Goal: Transaction & Acquisition: Purchase product/service

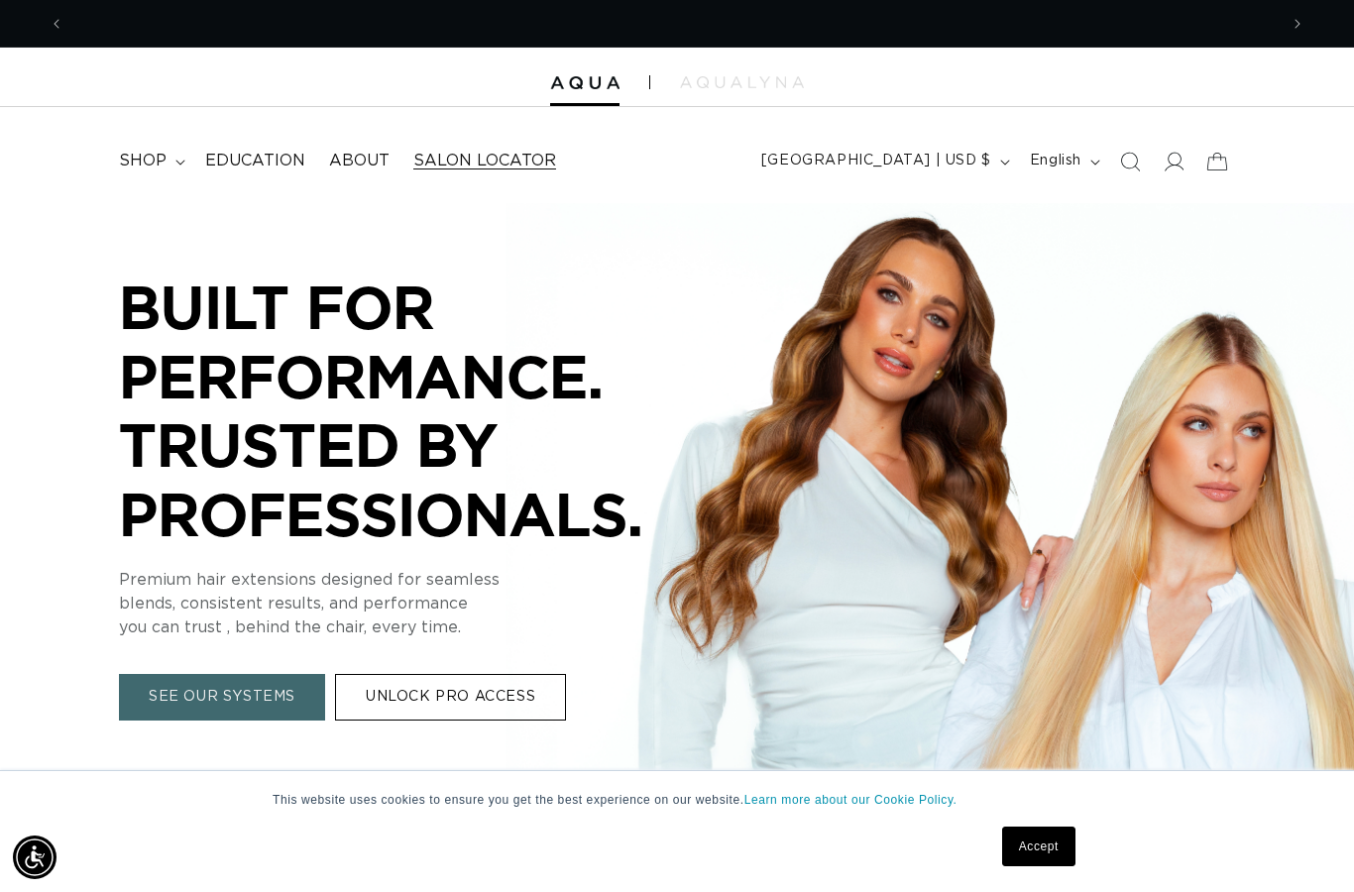
scroll to position [0, 2427]
click at [142, 149] on summary "shop" at bounding box center [150, 161] width 86 height 45
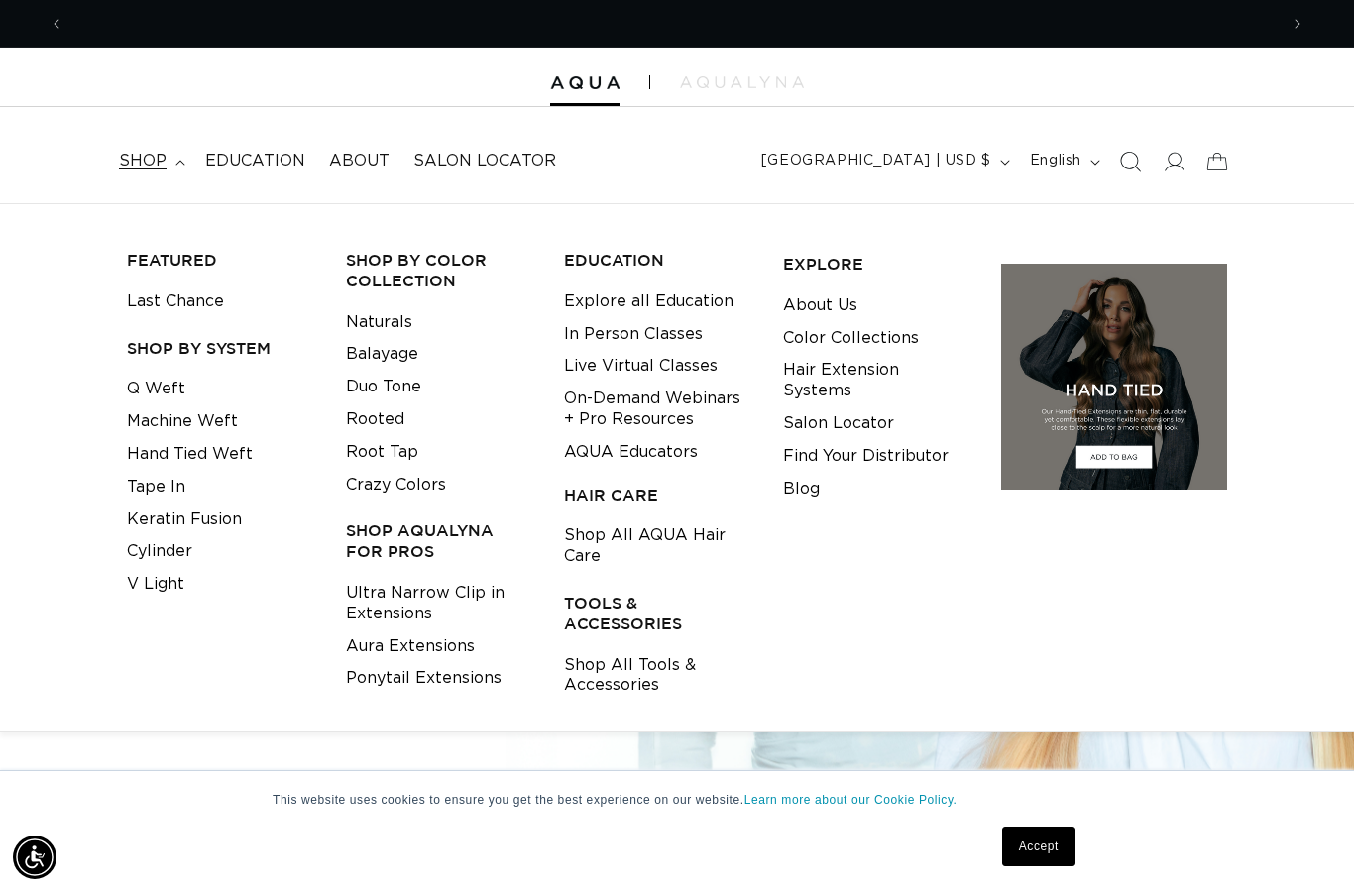
scroll to position [0, 0]
click at [1179, 162] on icon at bounding box center [1173, 161] width 21 height 21
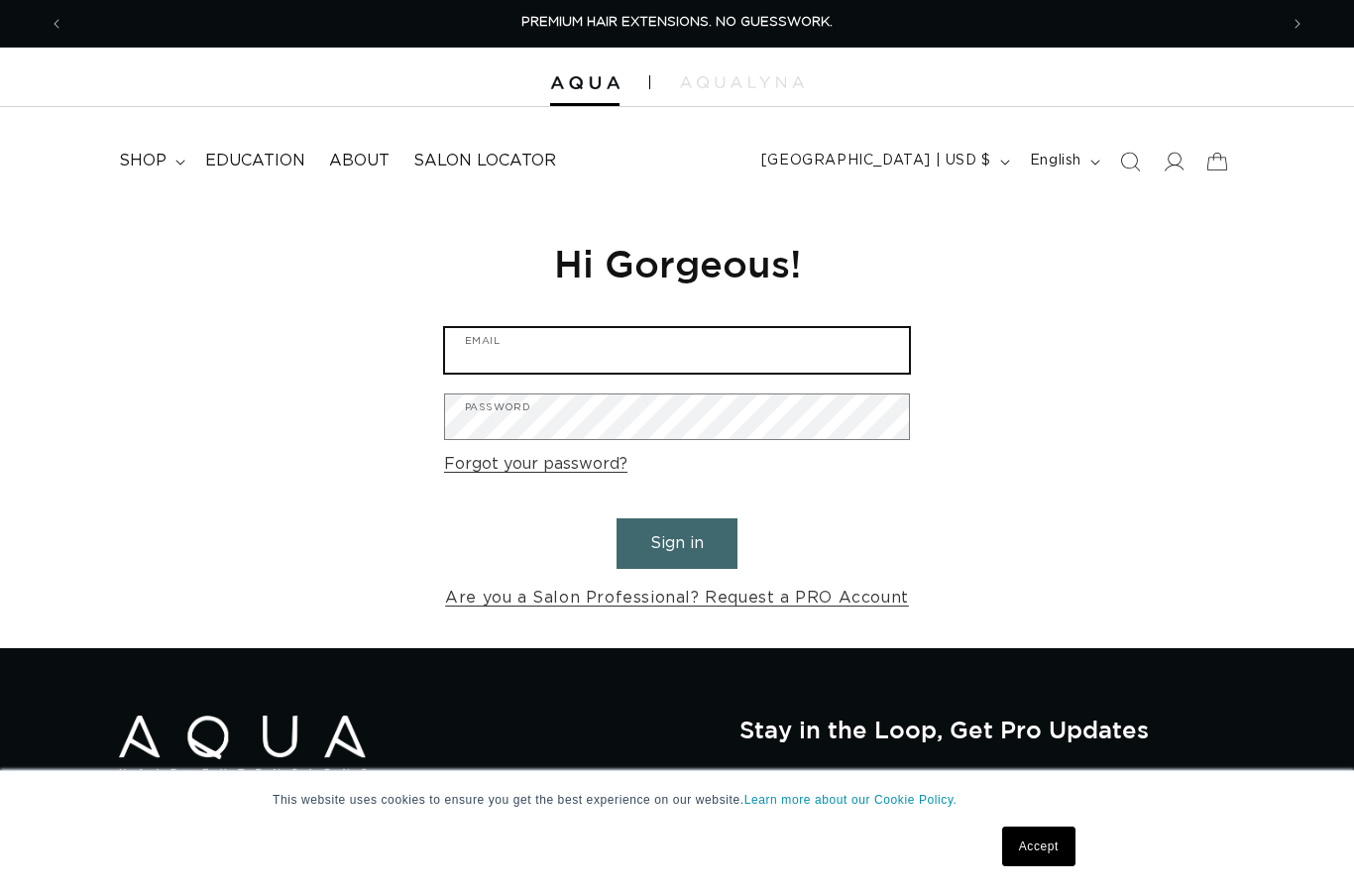
click at [775, 361] on input "Email" at bounding box center [677, 350] width 464 height 45
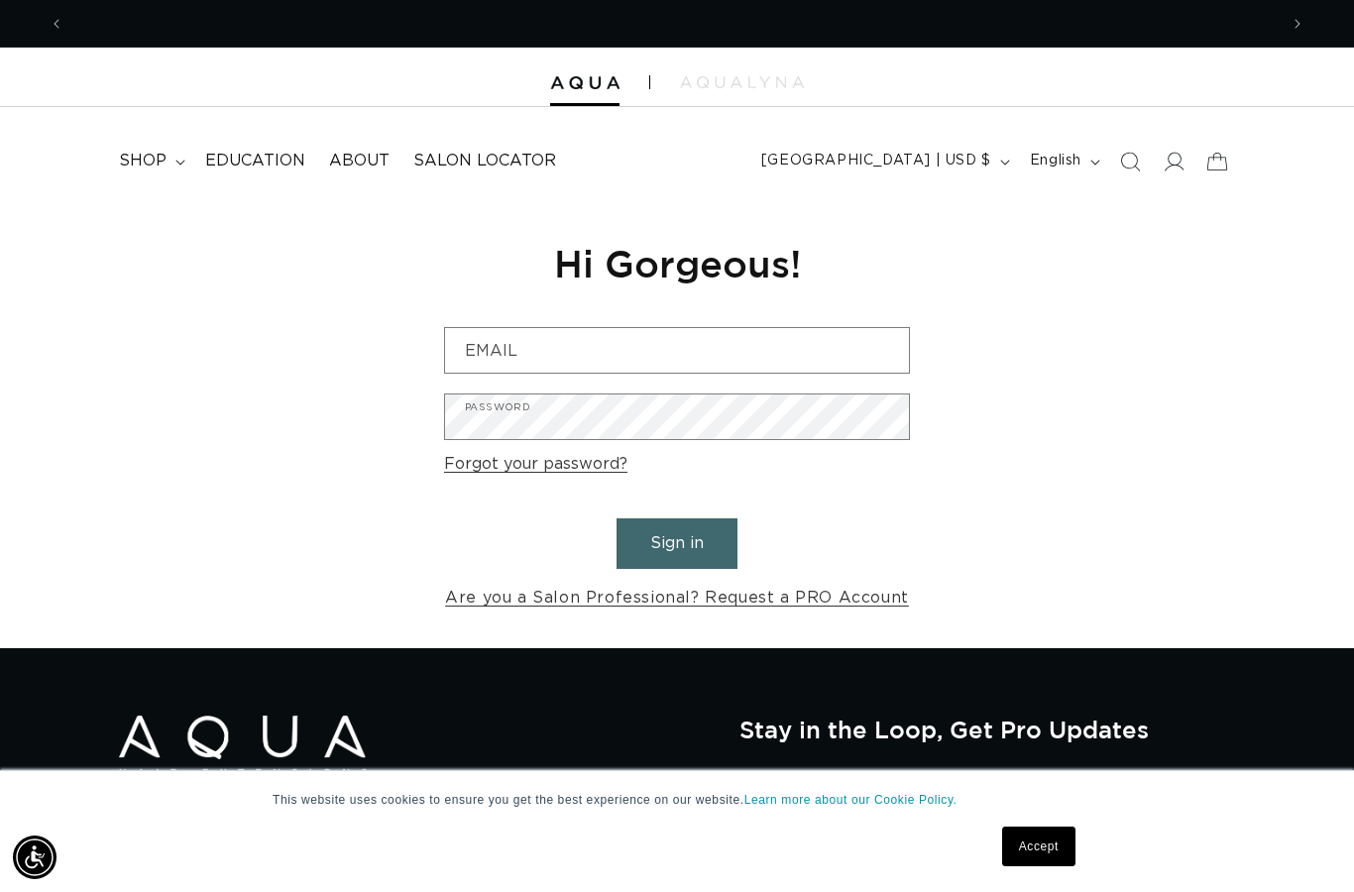
scroll to position [0, 1214]
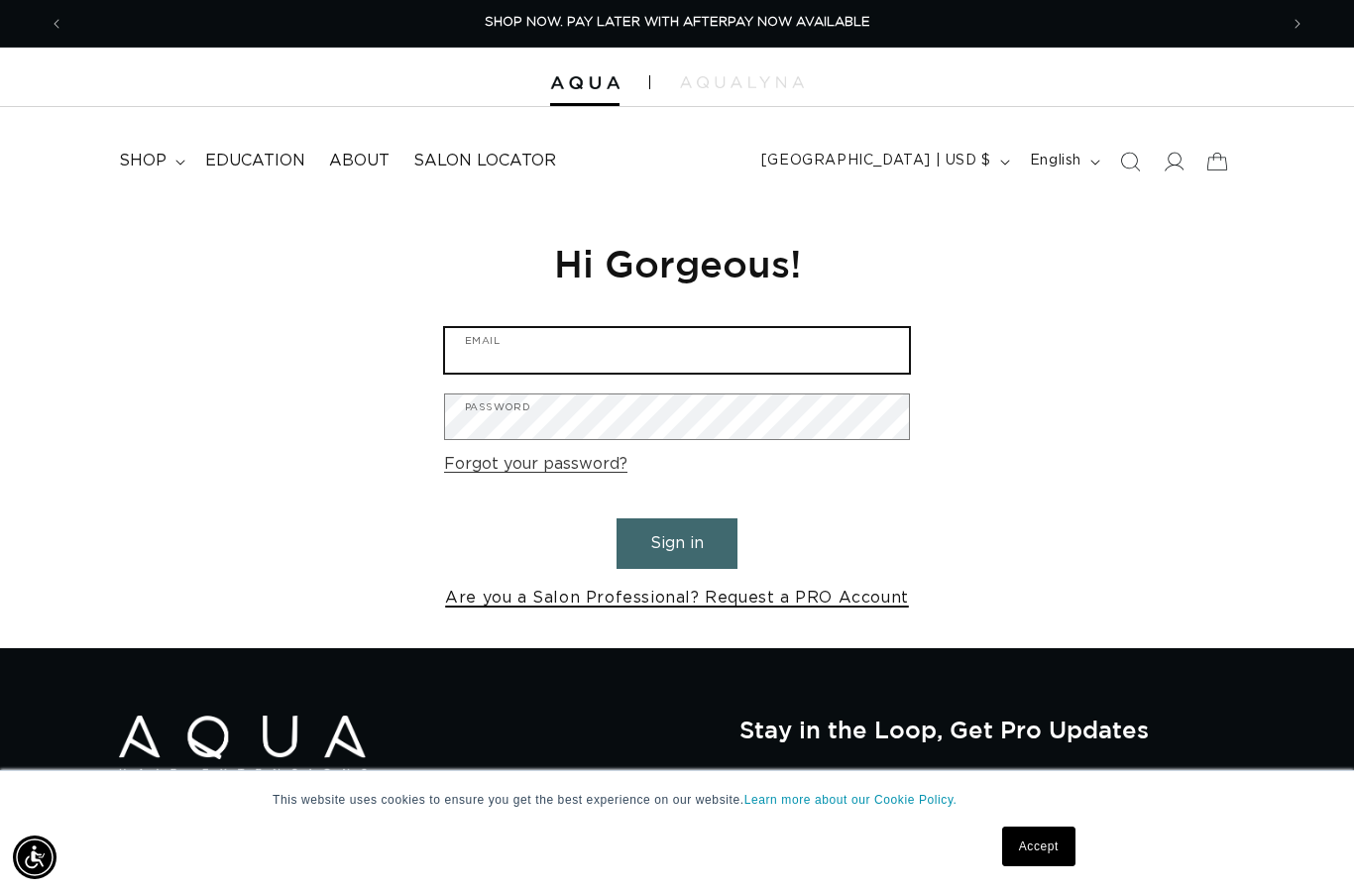
type input "L.n.lavergne2023@gmail.com"
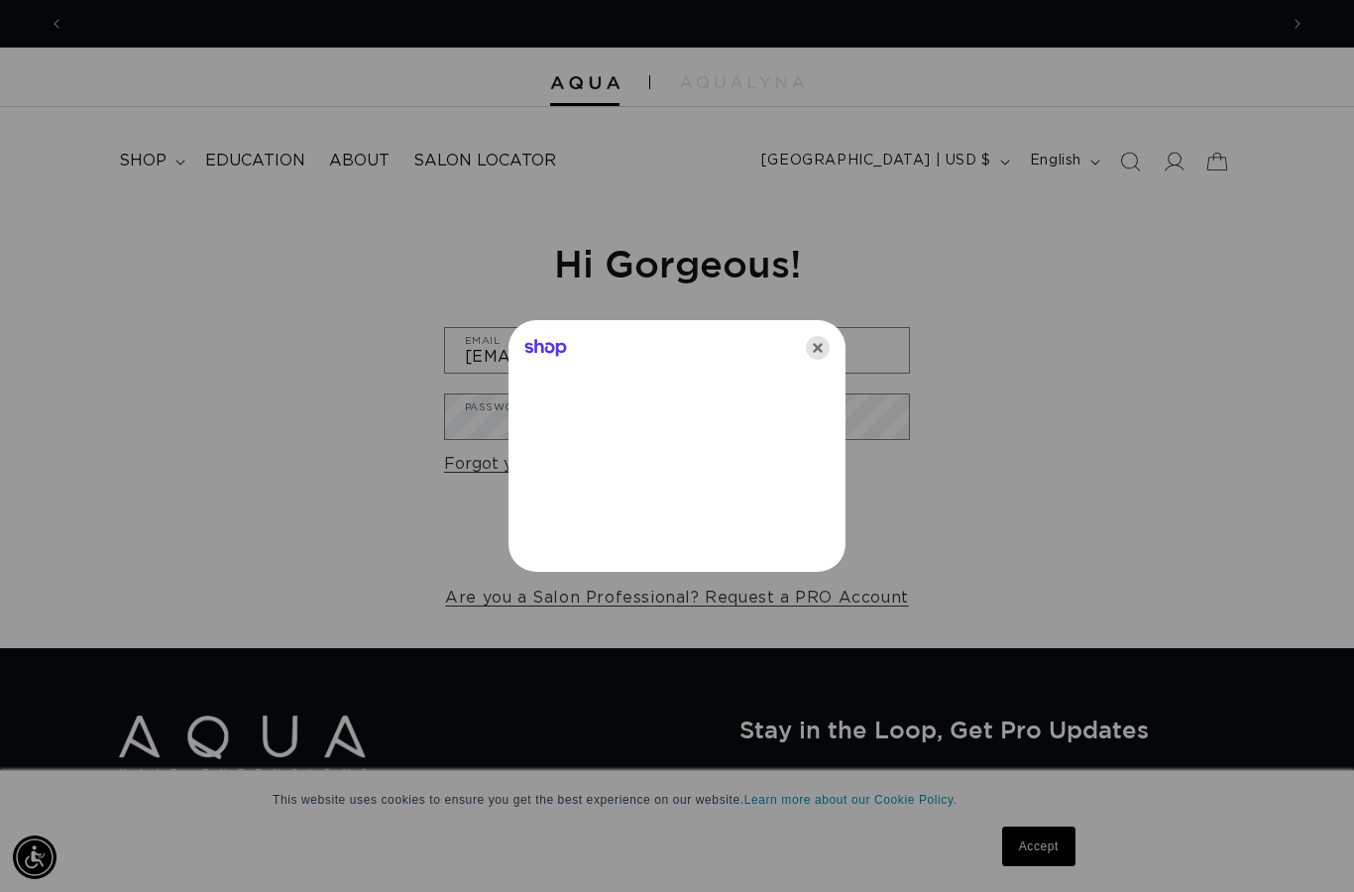
scroll to position [0, 2427]
click at [821, 349] on icon "Close" at bounding box center [818, 348] width 24 height 24
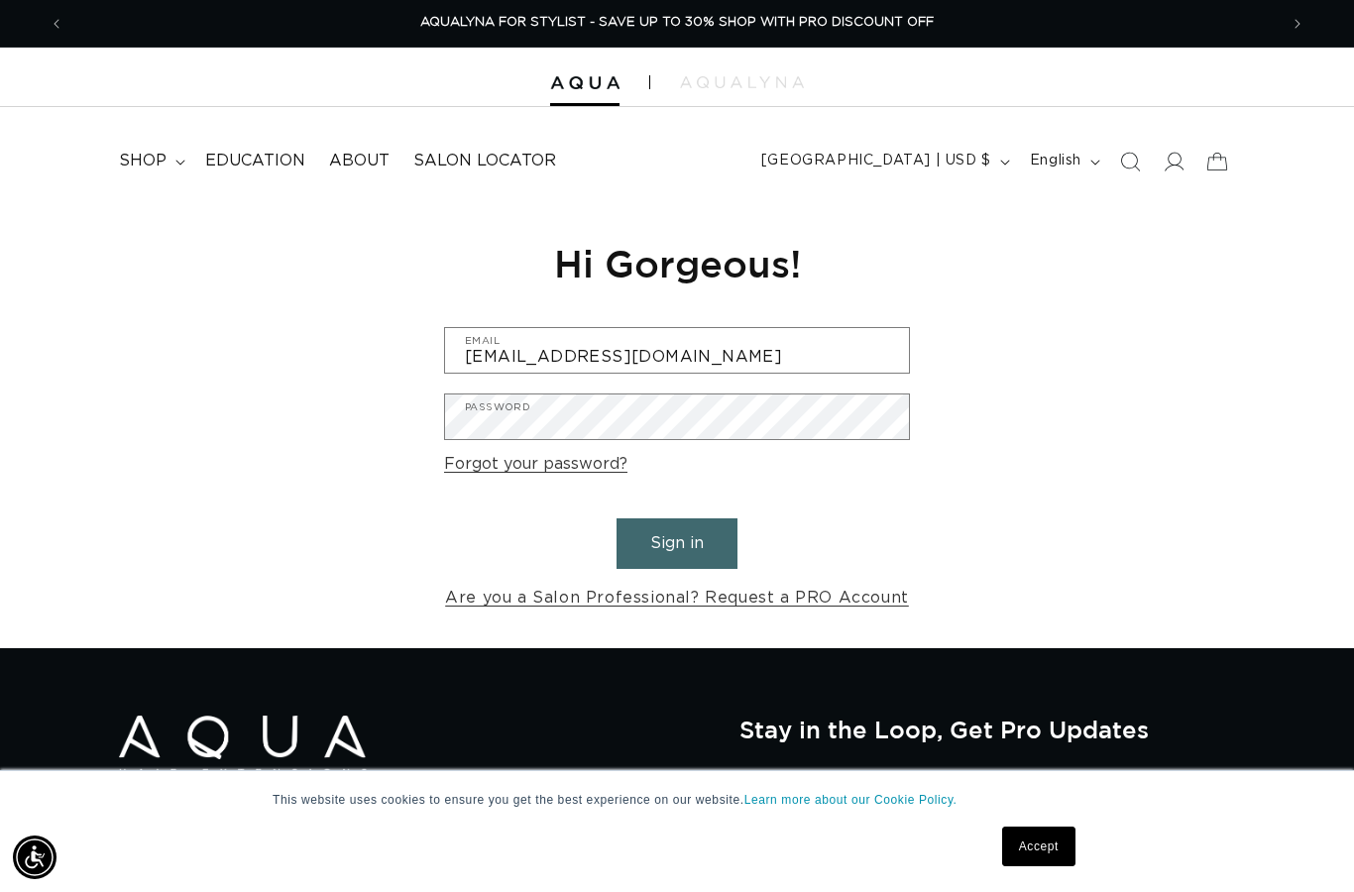
click at [706, 543] on button "Sign in" at bounding box center [677, 544] width 121 height 51
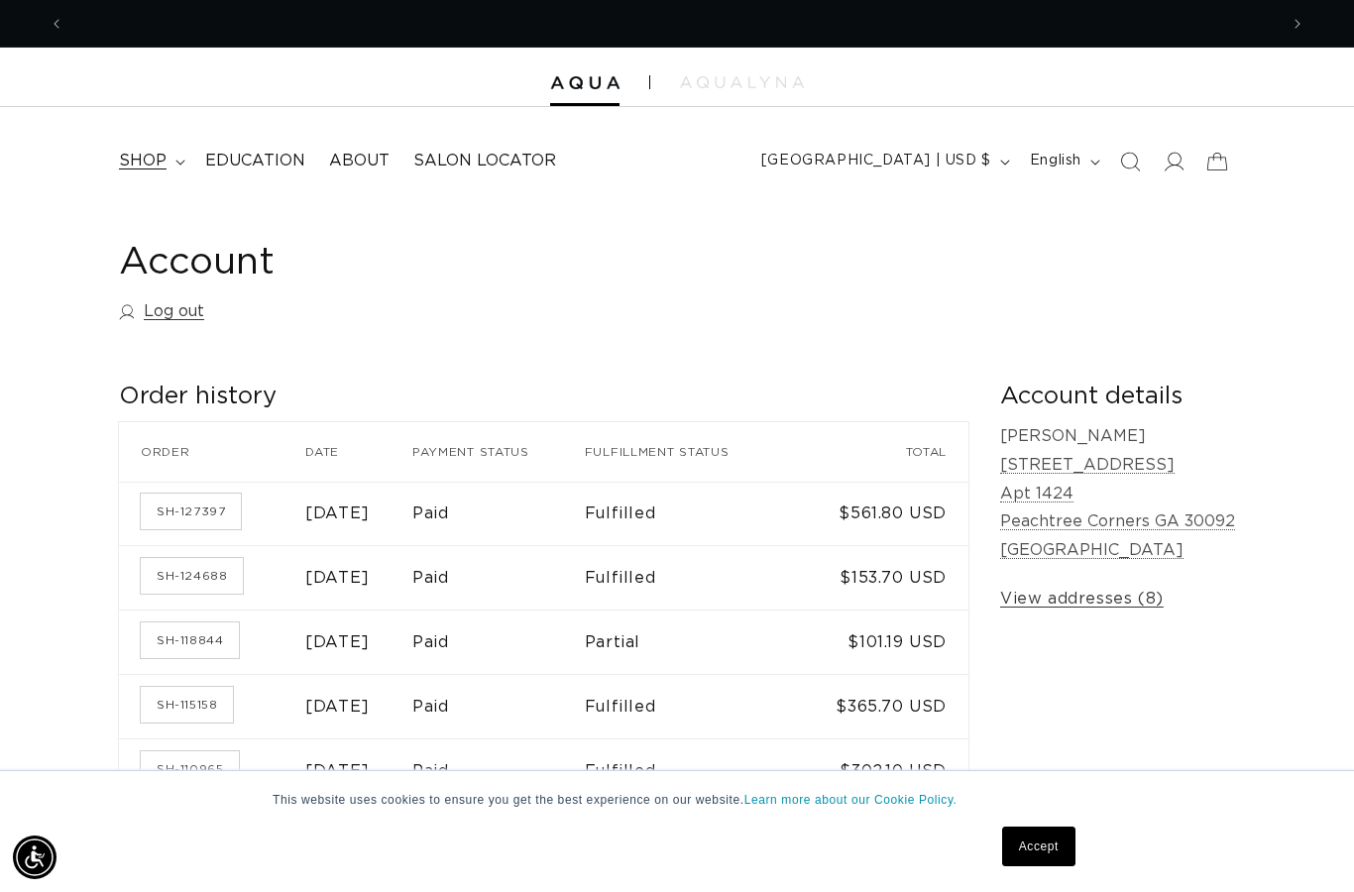
scroll to position [0, 1214]
click at [171, 158] on summary "shop" at bounding box center [150, 161] width 86 height 45
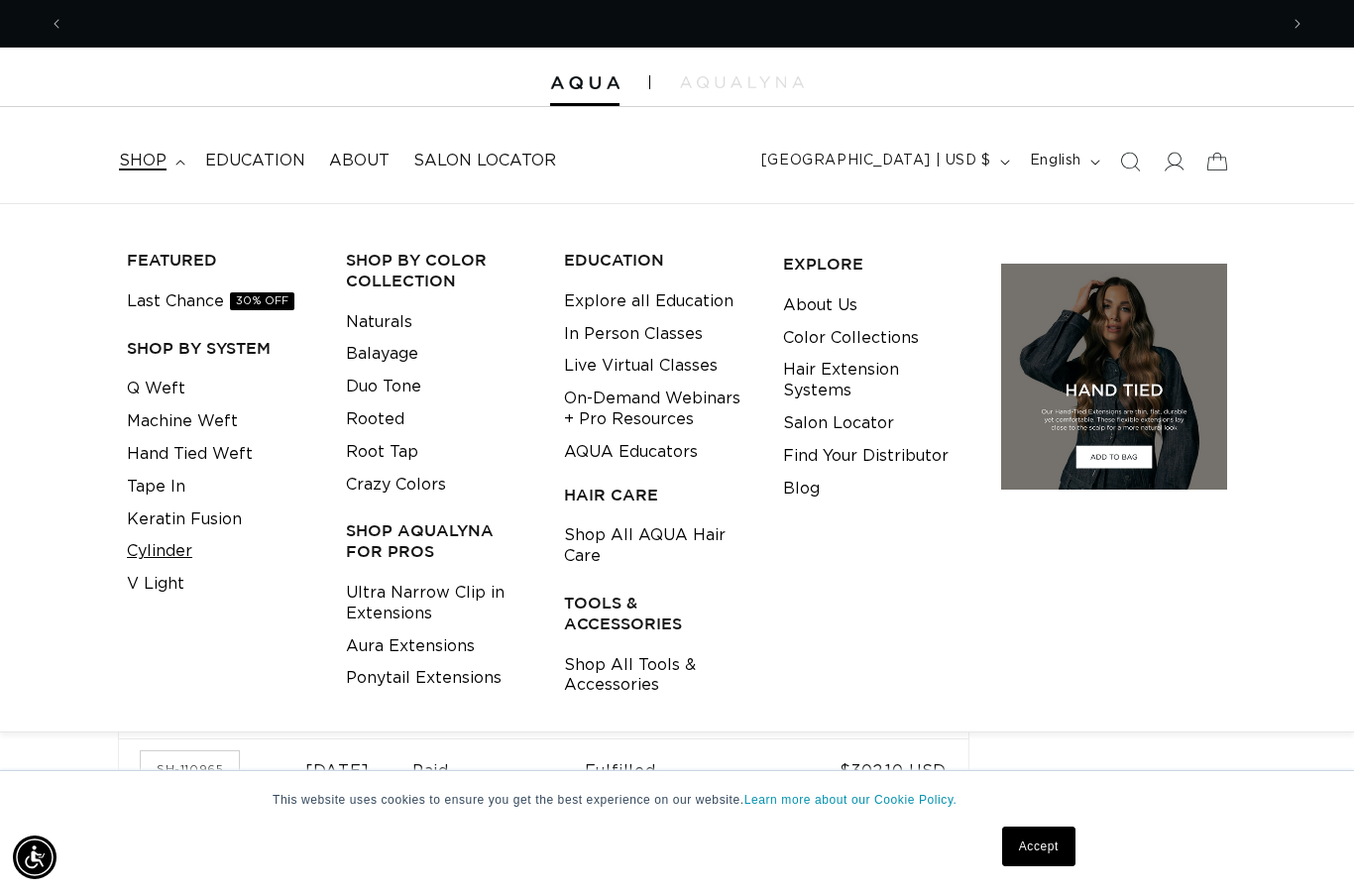
scroll to position [0, 2427]
click at [173, 518] on link "Keratin Fusion" at bounding box center [184, 520] width 115 height 33
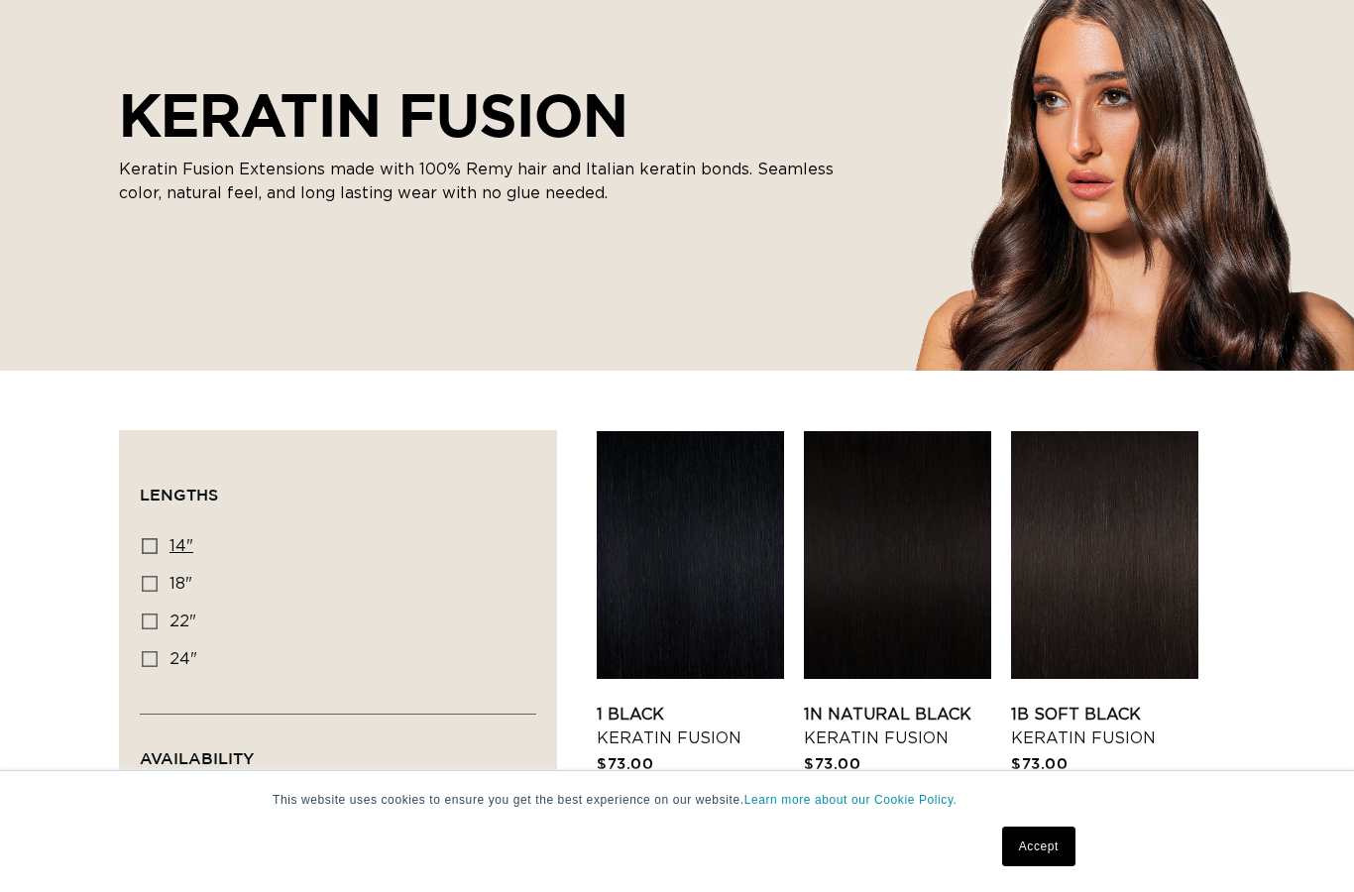
scroll to position [279, 0]
click at [153, 545] on icon at bounding box center [150, 546] width 16 height 16
click at [153, 545] on input "14" 14" (20 products)" at bounding box center [150, 546] width 16 height 16
checkbox input "true"
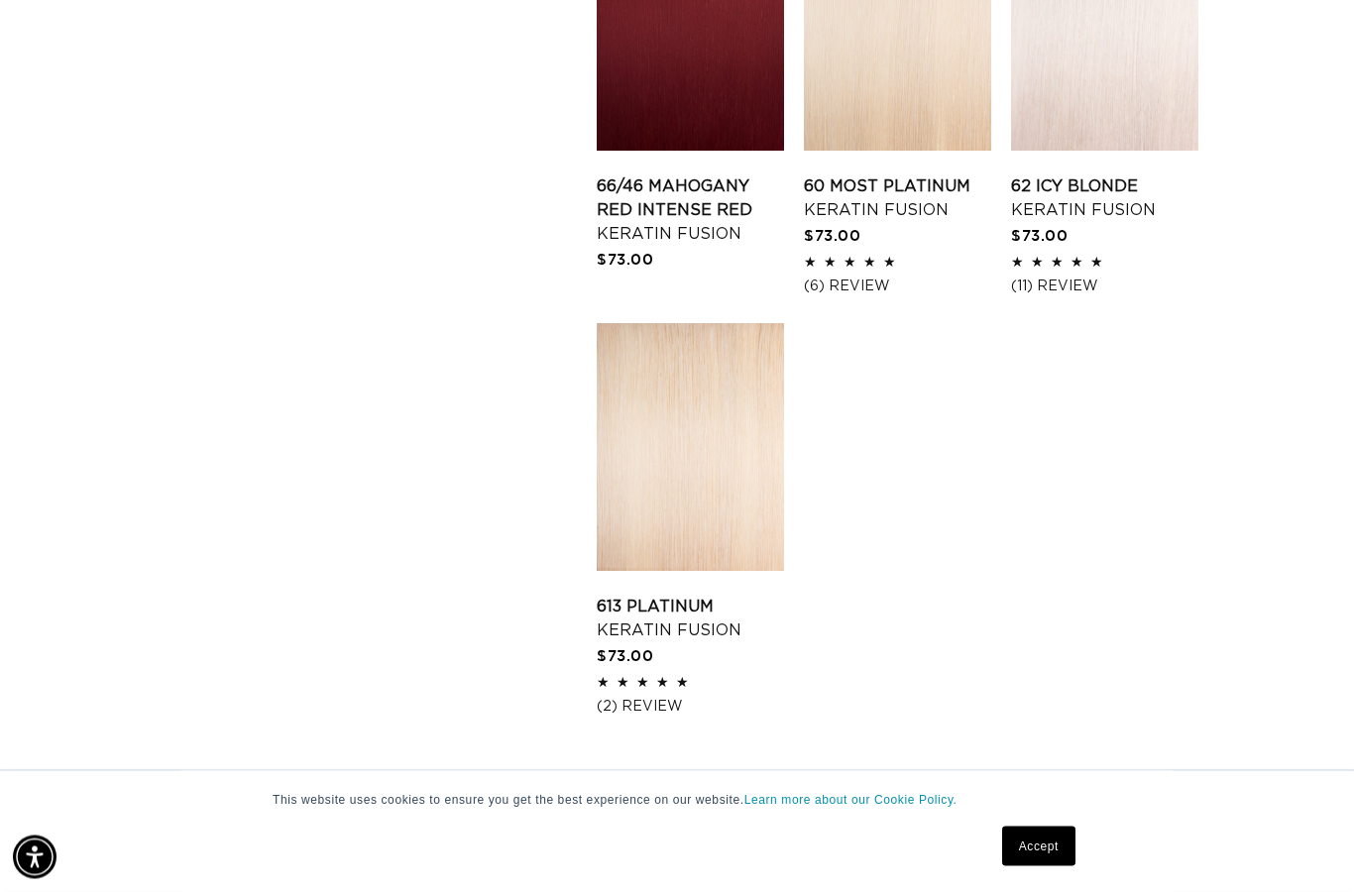
scroll to position [2519, 0]
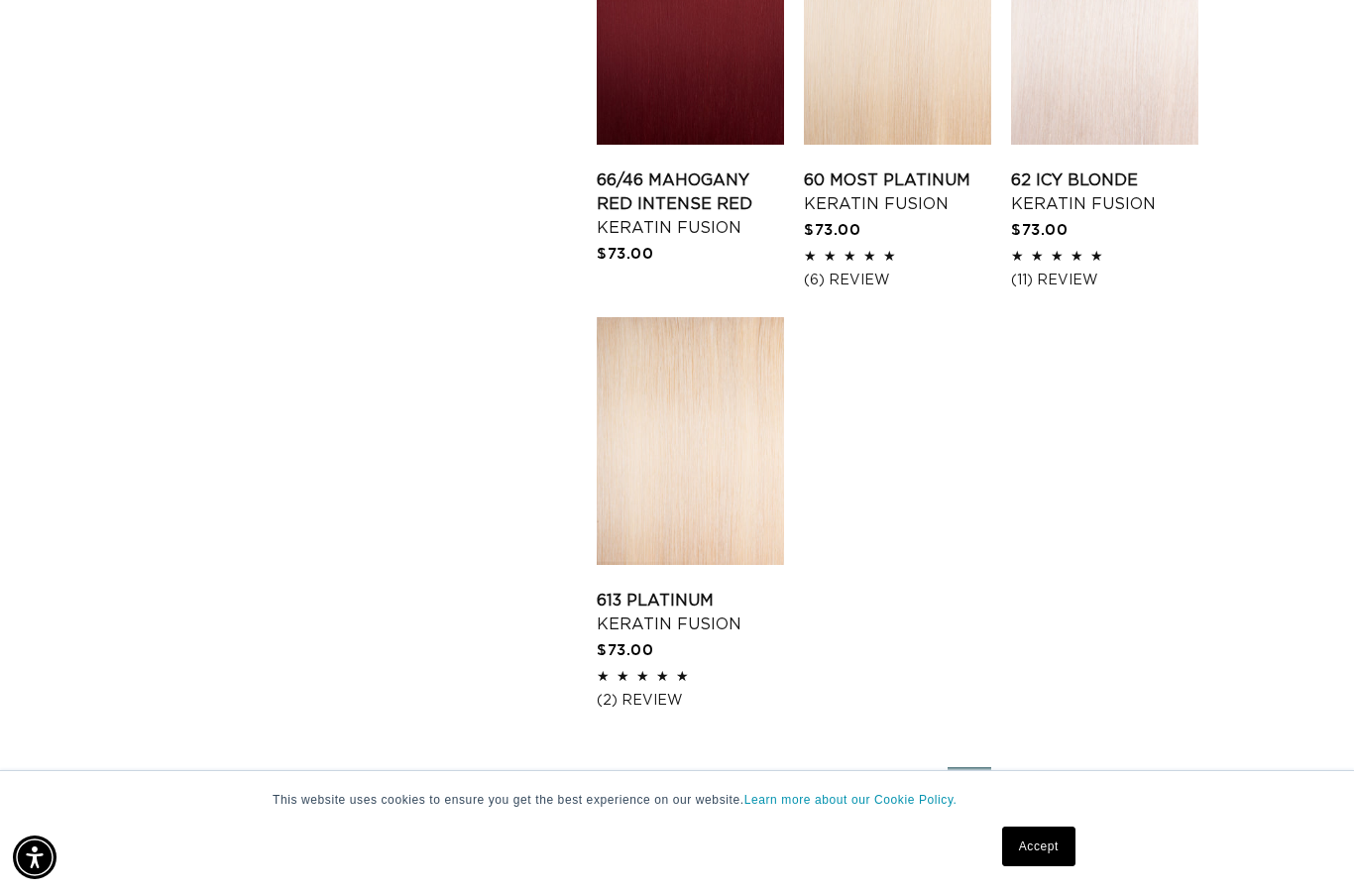
click at [921, 776] on link "2" at bounding box center [916, 789] width 44 height 44
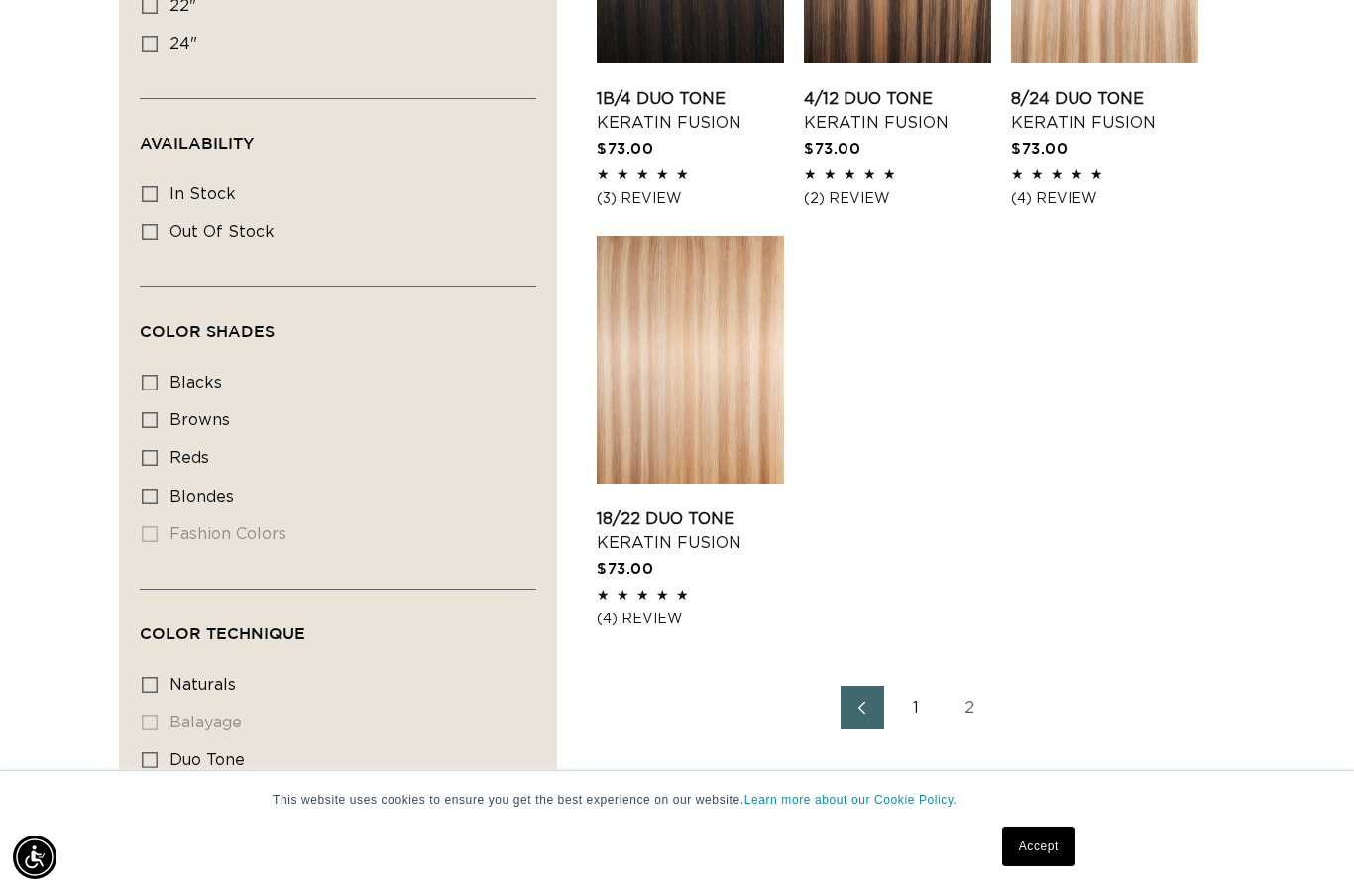
scroll to position [0, 2427]
click at [919, 708] on link "1" at bounding box center [916, 708] width 44 height 44
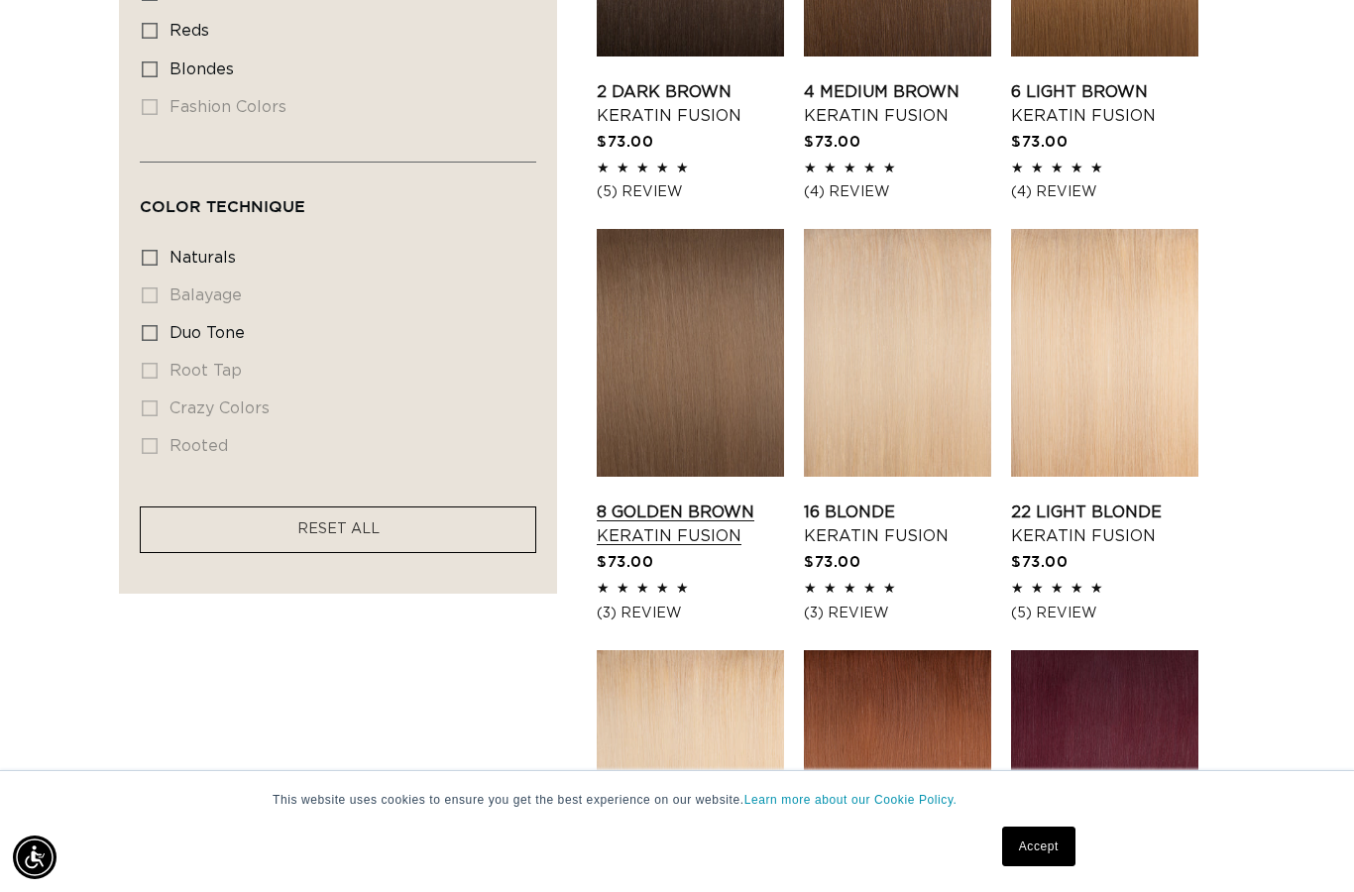
scroll to position [0, 2427]
click at [768, 501] on link "8 Golden Brown Keratin Fusion" at bounding box center [690, 525] width 187 height 48
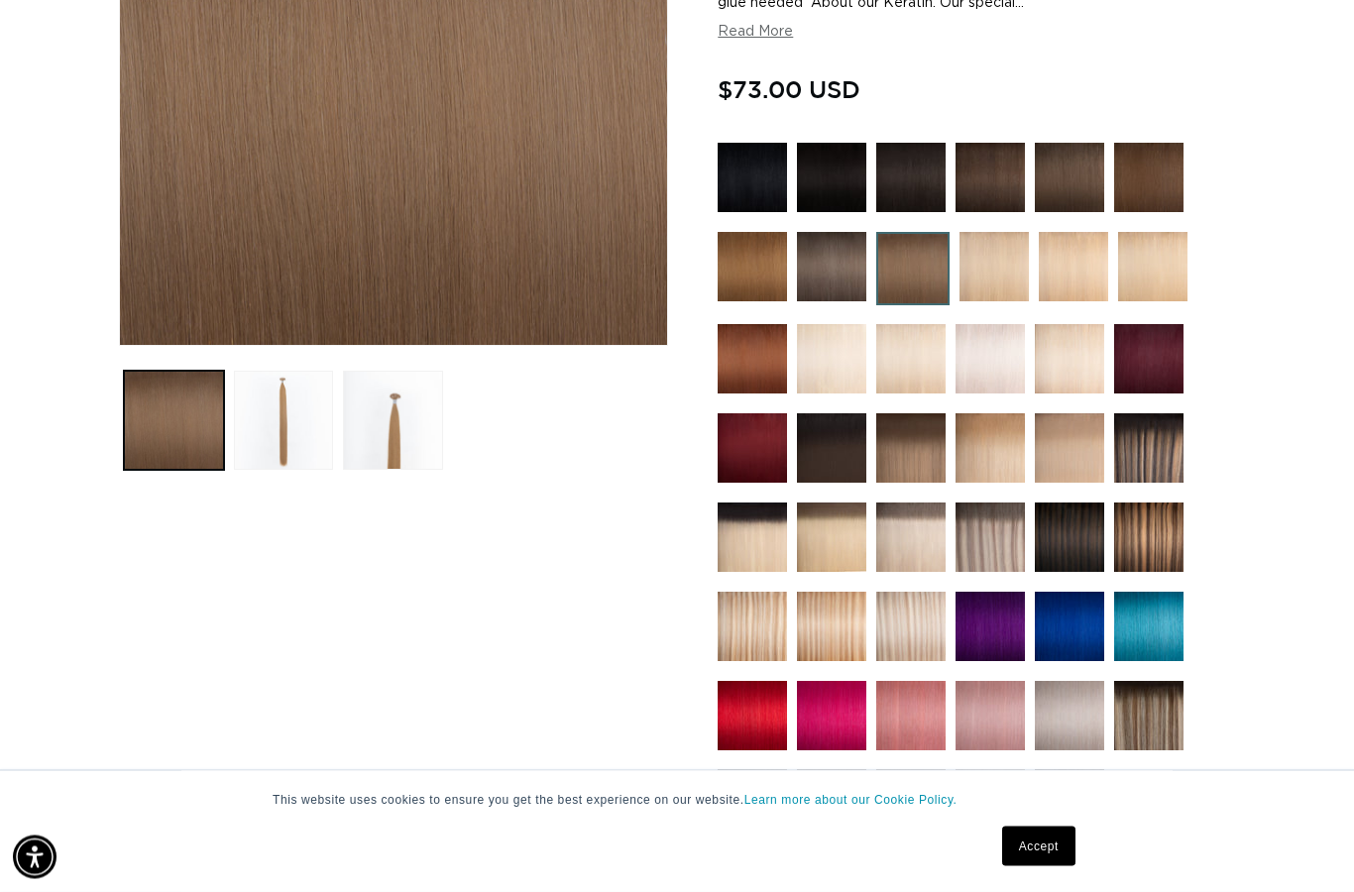
scroll to position [477, 0]
click at [1159, 444] on img at bounding box center [1148, 447] width 69 height 69
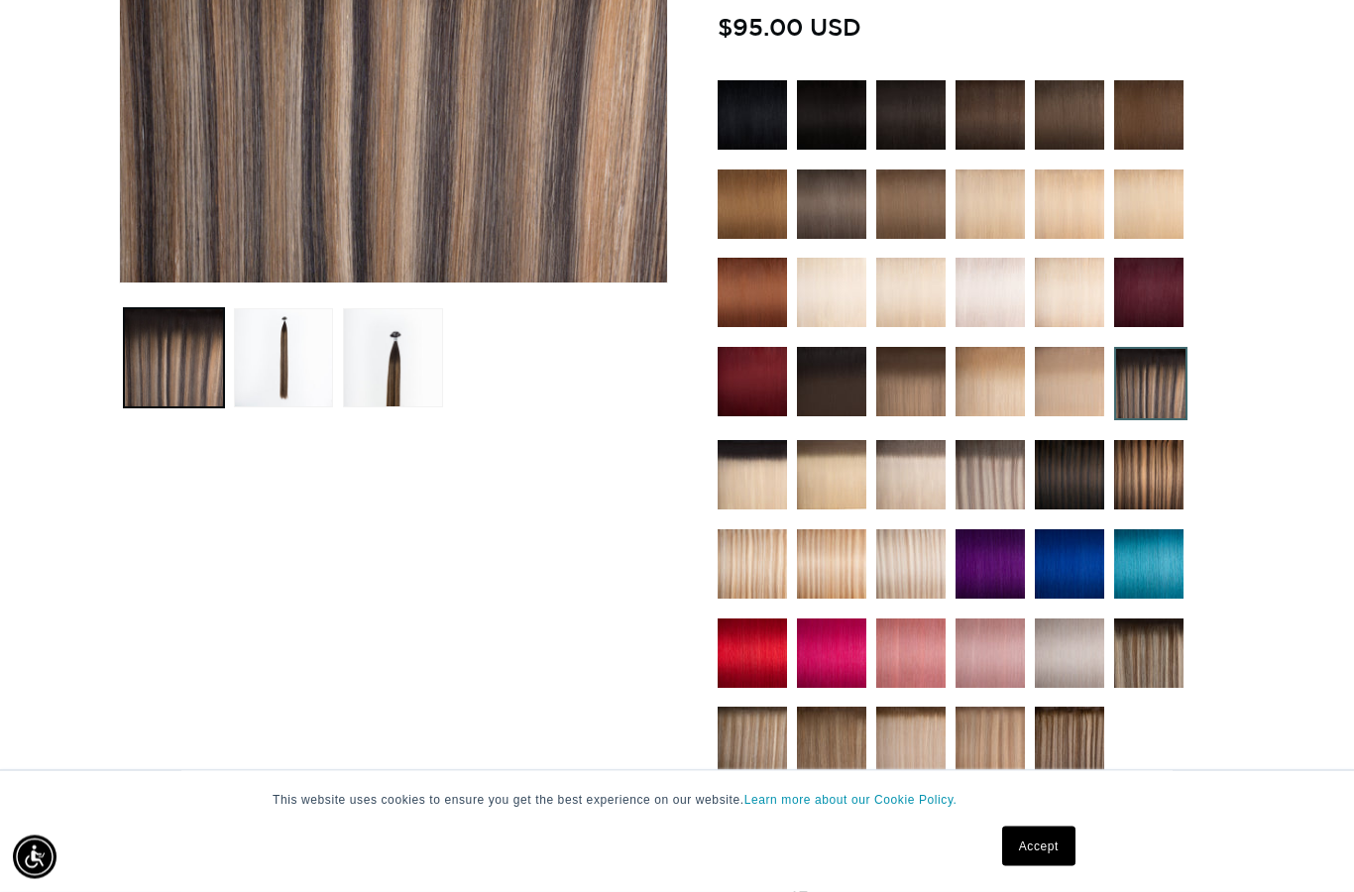
scroll to position [539, 0]
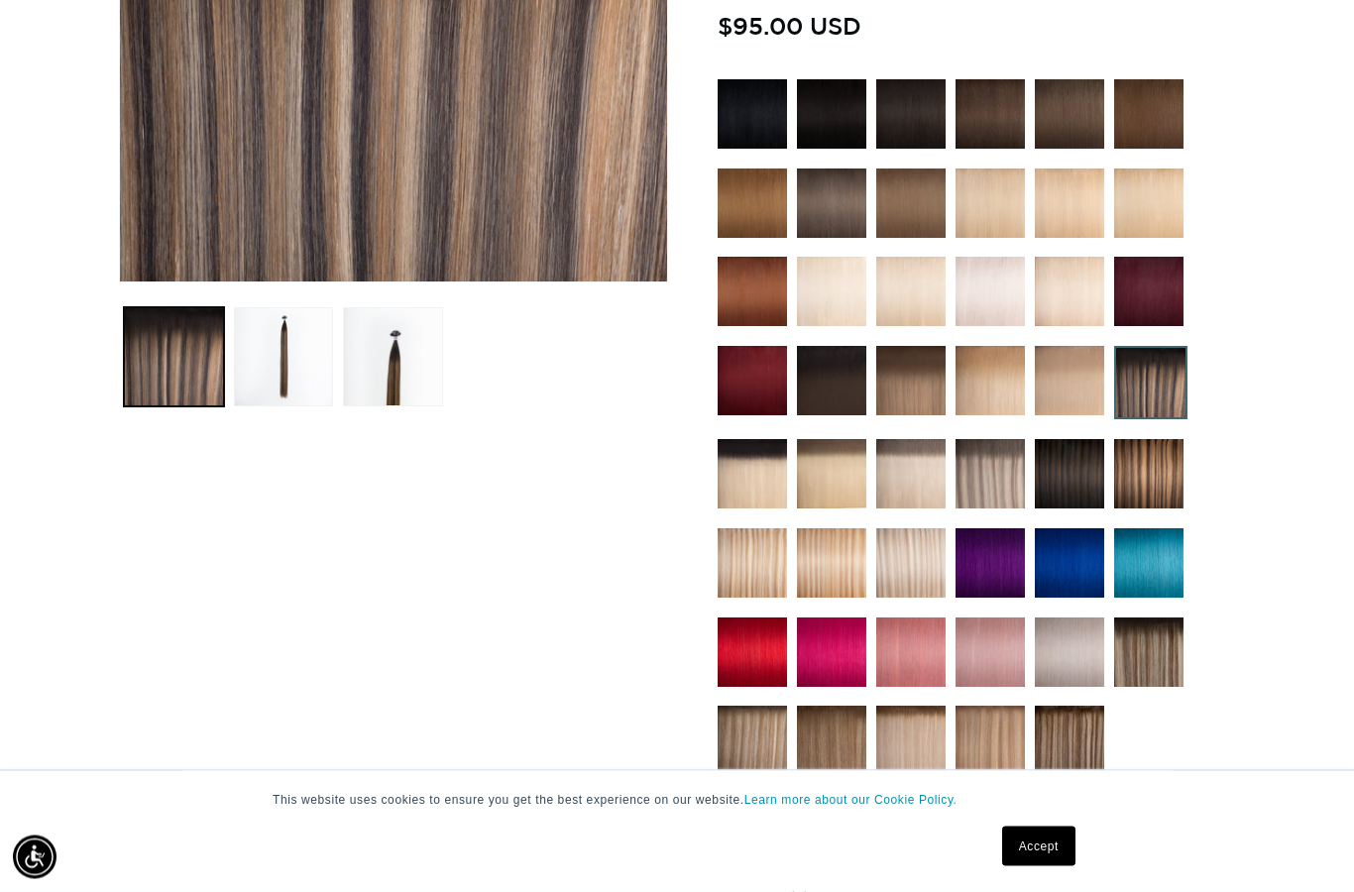
click at [1064, 751] on img at bounding box center [1069, 741] width 69 height 69
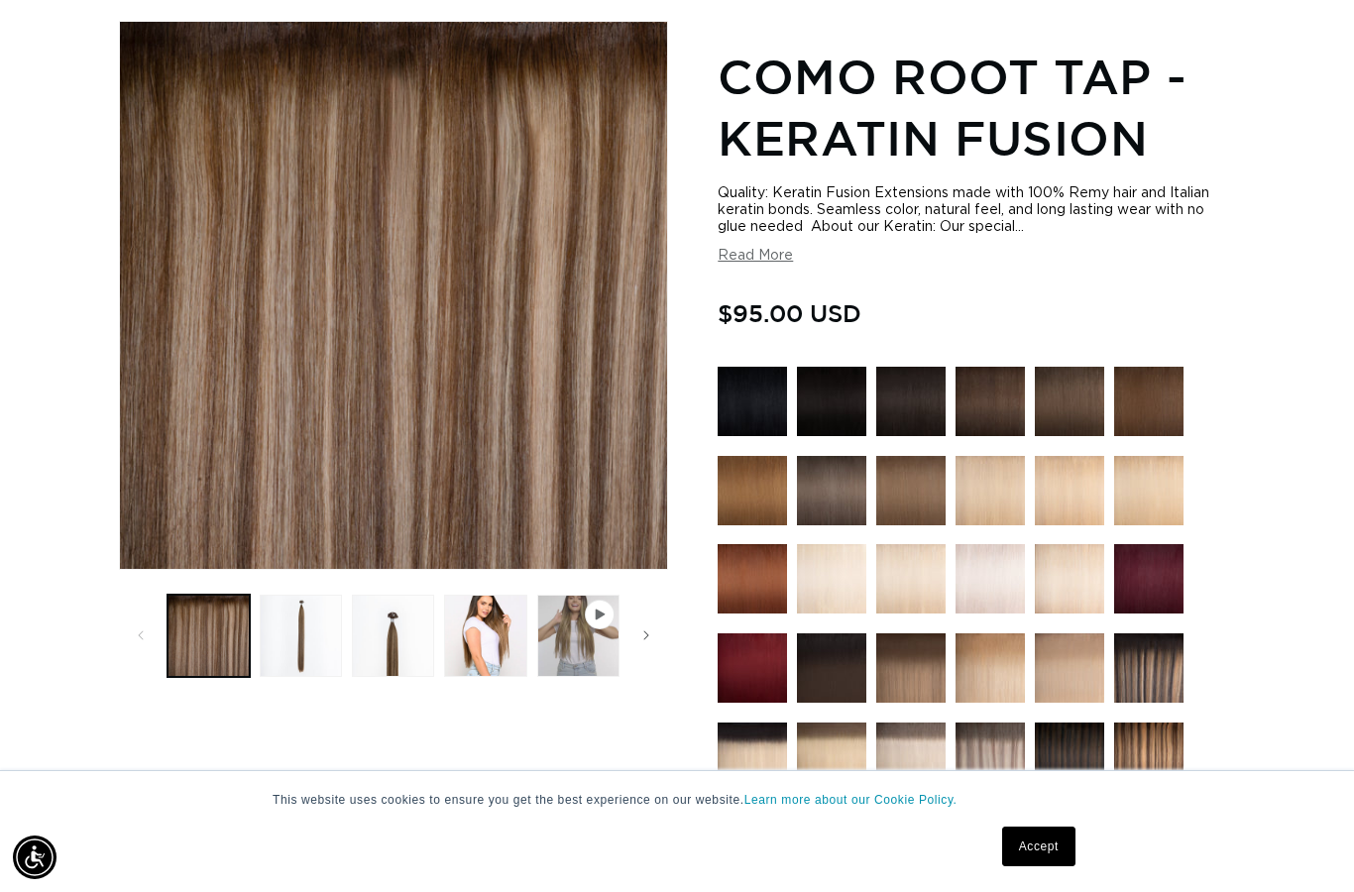
scroll to position [624, 0]
